Goal: Browse casually

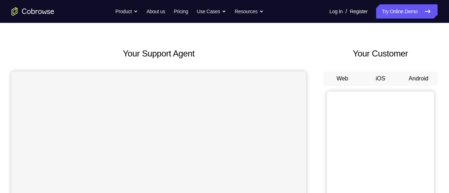
click at [428, 76] on button "Android" at bounding box center [418, 78] width 38 height 14
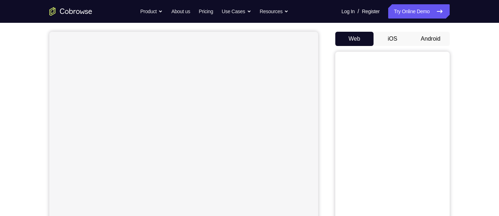
scroll to position [59, 0]
click at [425, 43] on button "Android" at bounding box center [430, 41] width 38 height 14
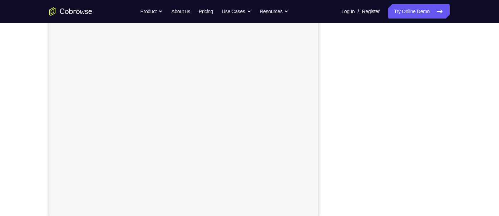
scroll to position [110, 0]
